Goal: Information Seeking & Learning: Learn about a topic

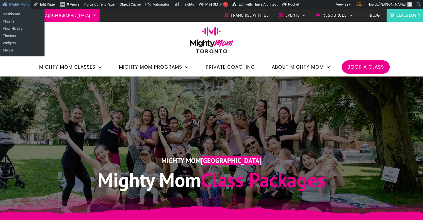
click at [16, 6] on link "Mighty Mom" at bounding box center [15, 4] width 31 height 9
click at [16, 15] on link "Dashboard" at bounding box center [22, 14] width 44 height 7
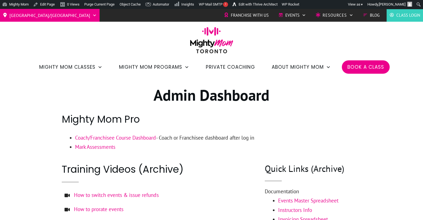
click at [148, 137] on link "Coach/Franchisee Course Dashboard" at bounding box center [115, 137] width 81 height 7
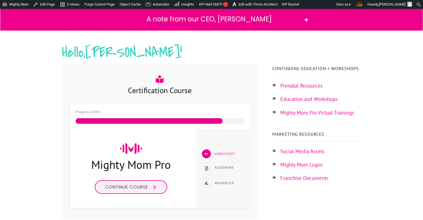
scroll to position [63, 0]
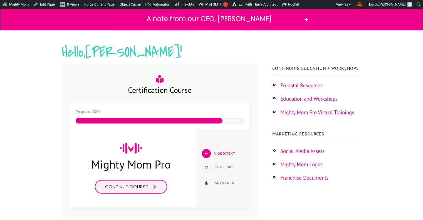
click at [149, 189] on link "Continue course" at bounding box center [131, 187] width 72 height 14
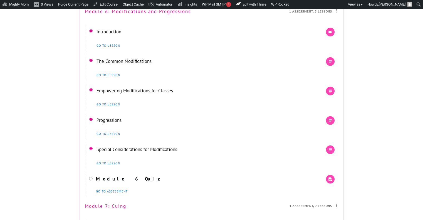
scroll to position [1640, 0]
click at [113, 34] on link "Introduction" at bounding box center [108, 31] width 25 height 6
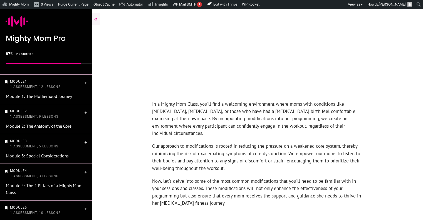
scroll to position [145, 0]
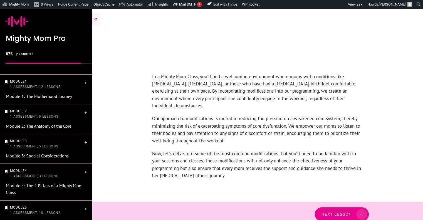
click at [345, 212] on span "Next Lesson" at bounding box center [336, 214] width 31 height 4
click at [343, 212] on span "Next Lesson" at bounding box center [339, 214] width 31 height 4
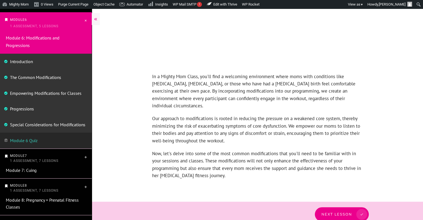
scroll to position [264, 0]
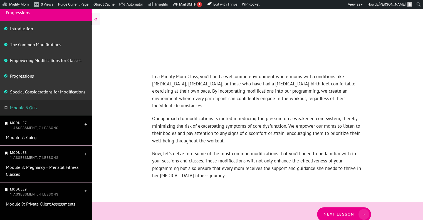
click at [336, 207] on link "Next Lesson" at bounding box center [344, 214] width 54 height 14
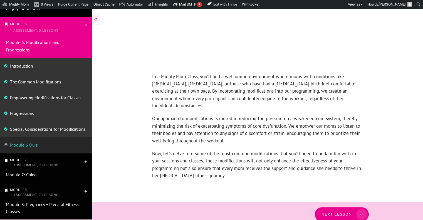
scroll to position [214, 0]
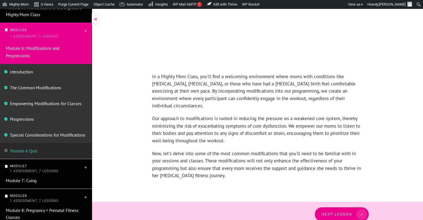
click at [43, 85] on link "The Common Modifications" at bounding box center [35, 88] width 51 height 6
click at [39, 88] on link "The Common Modifications" at bounding box center [35, 88] width 51 height 6
click at [39, 85] on link "The Common Modifications" at bounding box center [35, 88] width 51 height 6
click at [43, 103] on link "Empowering Modifications for Classes" at bounding box center [45, 104] width 71 height 6
click at [48, 86] on link "The Common Modifications" at bounding box center [35, 88] width 51 height 6
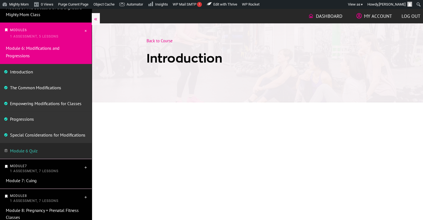
scroll to position [145, 0]
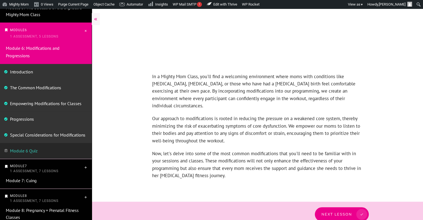
click at [36, 87] on link "The Common Modifications" at bounding box center [35, 88] width 51 height 6
click at [42, 88] on link "The Common Modifications" at bounding box center [35, 88] width 51 height 6
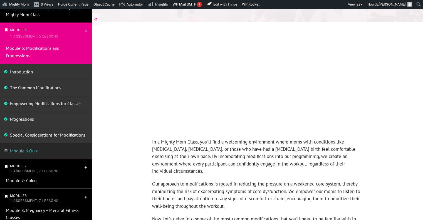
scroll to position [0, 0]
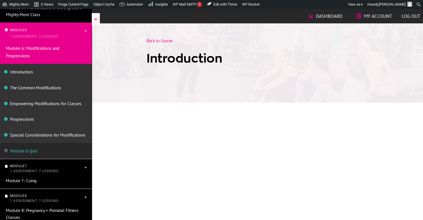
click at [29, 89] on link "The Common Modifications" at bounding box center [35, 88] width 51 height 6
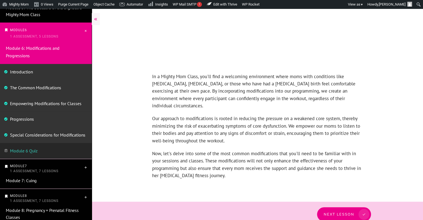
click at [355, 210] on span at bounding box center [361, 214] width 15 height 11
click at [33, 86] on link "The Common Modifications" at bounding box center [35, 88] width 51 height 6
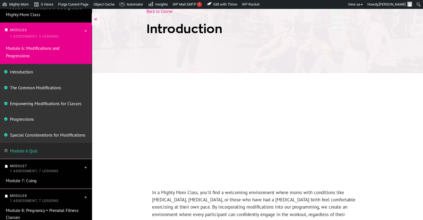
scroll to position [0, 0]
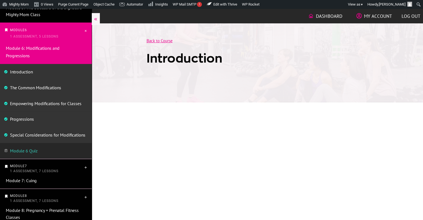
click at [159, 40] on link "Back to Course" at bounding box center [160, 40] width 26 height 5
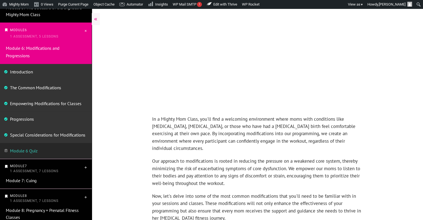
scroll to position [145, 0]
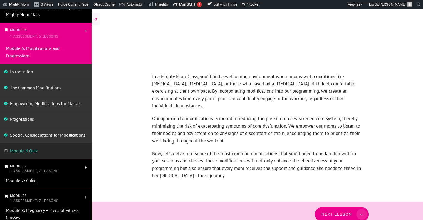
click at [341, 212] on span "Next Lesson" at bounding box center [336, 214] width 31 height 4
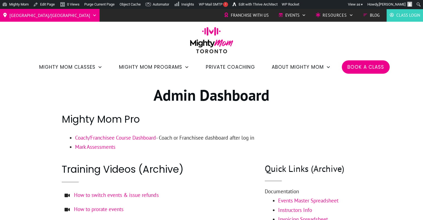
click at [116, 134] on link "Coach/Franchisee Course Dashboard" at bounding box center [115, 137] width 81 height 7
click at [127, 138] on link "Coach/Franchisee Course Dashboard" at bounding box center [115, 137] width 81 height 7
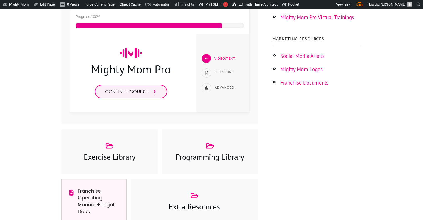
scroll to position [159, 0]
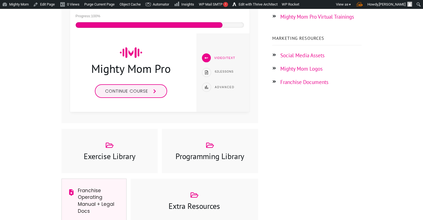
click at [113, 92] on span "Continue course" at bounding box center [126, 91] width 43 height 6
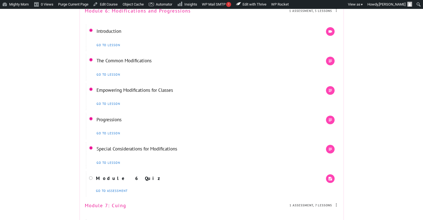
scroll to position [1631, 0]
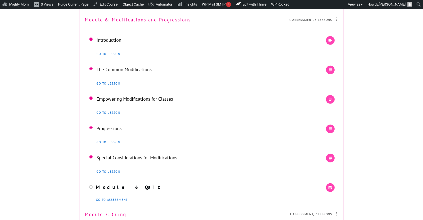
click at [142, 73] on link "The Common Modifications" at bounding box center [123, 69] width 55 height 6
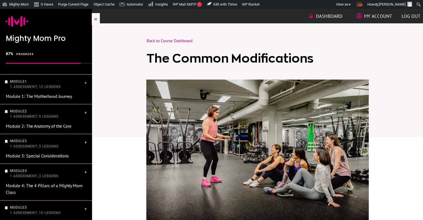
click at [420, 99] on div at bounding box center [257, 158] width 331 height 139
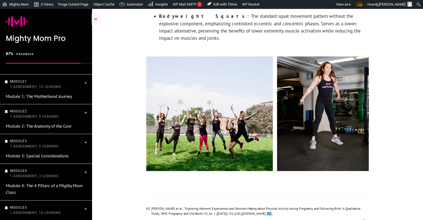
scroll to position [2148, 0]
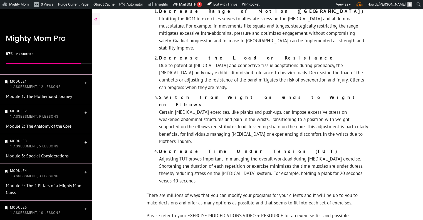
scroll to position [281, 0]
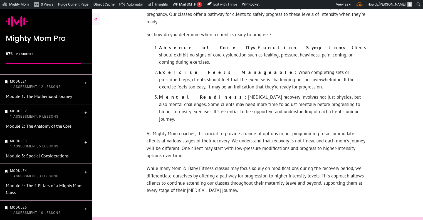
scroll to position [388, 0]
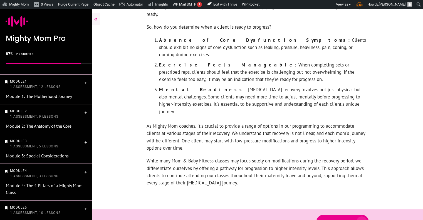
click at [338, 219] on span "Next Lesson" at bounding box center [337, 221] width 29 height 4
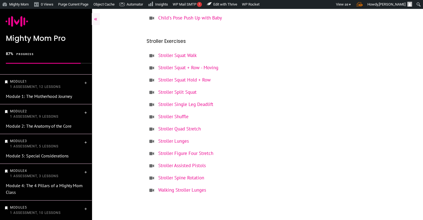
scroll to position [1475, 0]
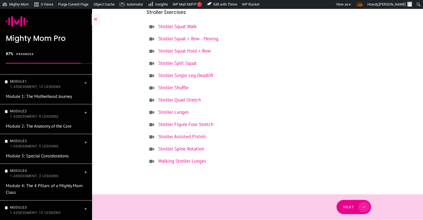
click at [354, 208] on span at bounding box center [361, 207] width 15 height 11
click at [350, 205] on span "Next" at bounding box center [348, 207] width 11 height 4
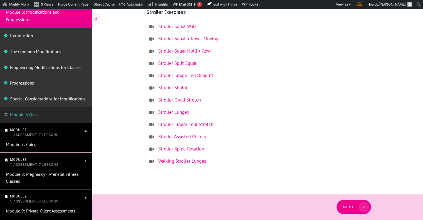
scroll to position [237, 0]
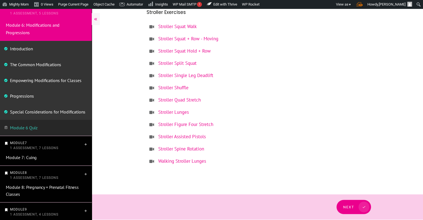
click at [350, 203] on link "Next" at bounding box center [353, 207] width 34 height 14
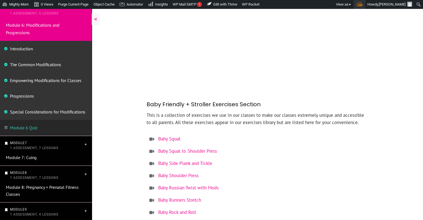
scroll to position [1156, 0]
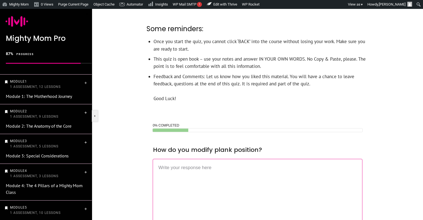
scroll to position [267, 0]
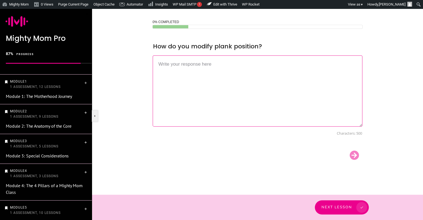
click at [347, 207] on div "Next Lesson" at bounding box center [257, 207] width 222 height 14
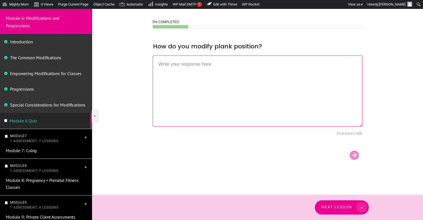
scroll to position [264, 0]
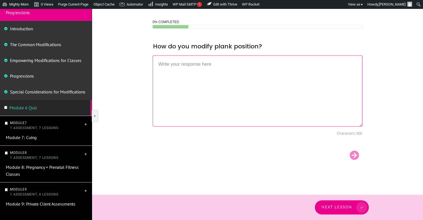
click at [62, 129] on p "Module 7 1 Assessment, 7 Lessons" at bounding box center [46, 125] width 73 height 10
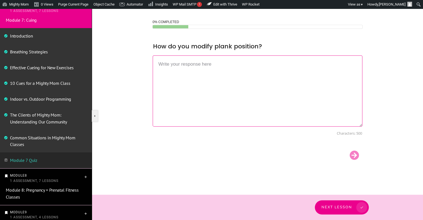
scroll to position [302, 0]
